Goal: Transaction & Acquisition: Purchase product/service

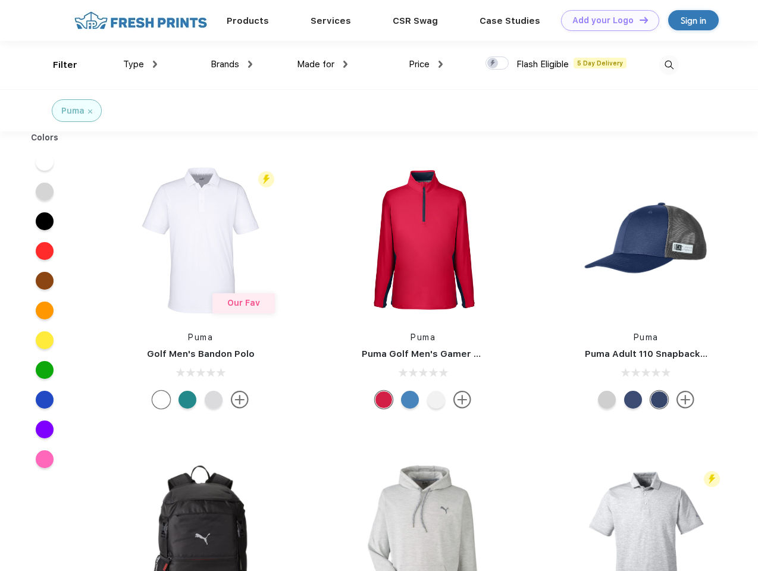
click at [606, 20] on link "Add your Logo Design Tool" at bounding box center [610, 20] width 98 height 21
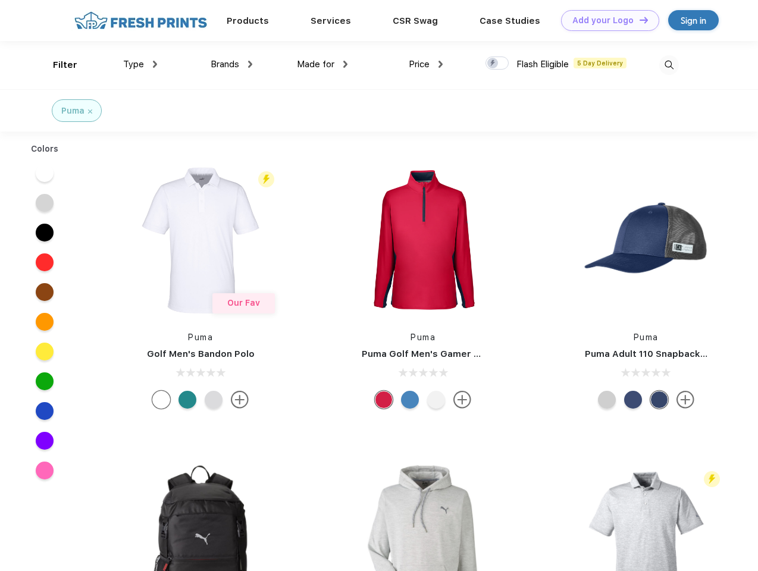
click at [0, 0] on div "Design Tool" at bounding box center [0, 0] width 0 height 0
click at [638, 20] on link "Add your Logo Design Tool" at bounding box center [610, 20] width 98 height 21
click at [57, 65] on div "Filter" at bounding box center [65, 65] width 24 height 14
click at [140, 64] on span "Type" at bounding box center [133, 64] width 21 height 11
click at [231, 64] on span "Brands" at bounding box center [225, 64] width 29 height 11
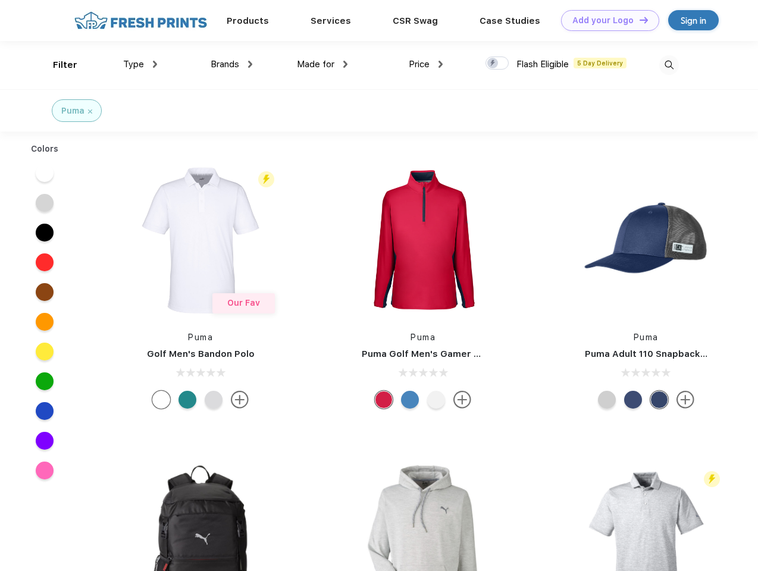
click at [322, 64] on span "Made for" at bounding box center [315, 64] width 37 height 11
click at [426, 64] on span "Price" at bounding box center [419, 64] width 21 height 11
click at [497, 64] on div at bounding box center [496, 63] width 23 height 13
click at [493, 64] on input "checkbox" at bounding box center [489, 60] width 8 height 8
click at [669, 65] on img at bounding box center [669, 65] width 20 height 20
